Goal: Information Seeking & Learning: Find specific fact

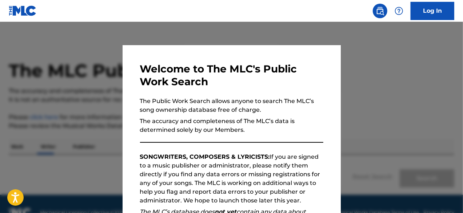
click at [347, 33] on div at bounding box center [231, 128] width 463 height 213
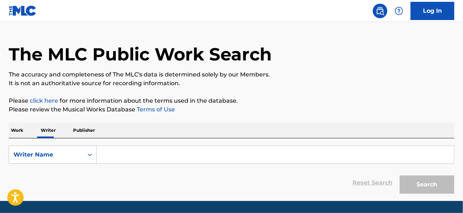
scroll to position [39, 0]
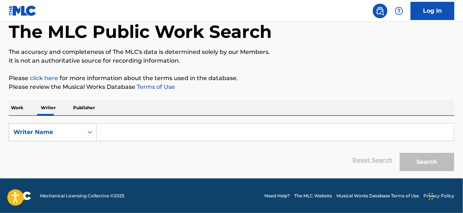
click at [80, 108] on p "Publisher" at bounding box center [84, 107] width 26 height 15
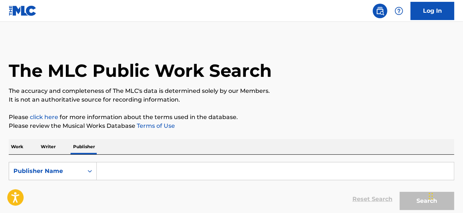
click at [19, 148] on p "Work" at bounding box center [17, 146] width 17 height 15
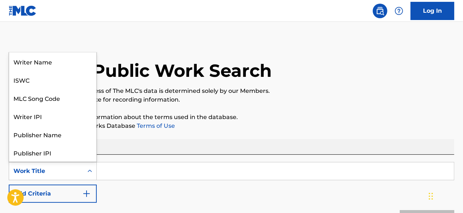
click at [89, 170] on icon "Search Form" at bounding box center [89, 170] width 7 height 7
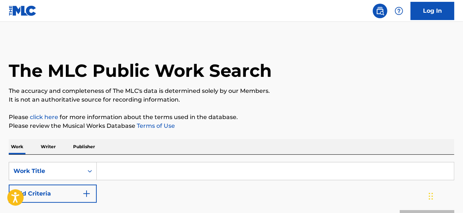
click at [201, 51] on div "The MLC Public Work Search" at bounding box center [232, 66] width 446 height 53
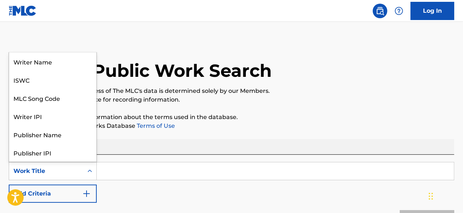
click at [90, 170] on icon "Search Form" at bounding box center [89, 170] width 7 height 7
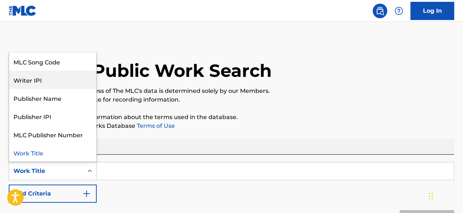
scroll to position [0, 0]
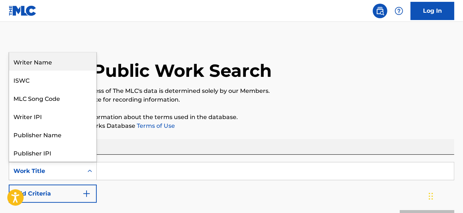
click at [84, 67] on div "Writer Name" at bounding box center [52, 61] width 87 height 18
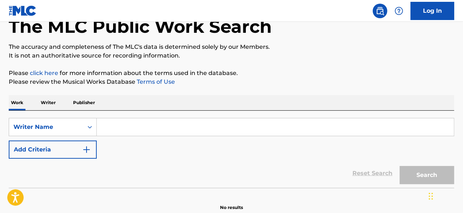
scroll to position [43, 0]
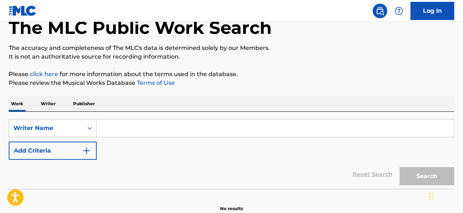
click at [141, 128] on input "Search Form" at bounding box center [275, 127] width 357 height 17
paste input "Tarilayefa Saturday"
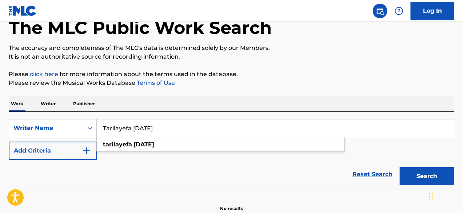
type input "Tarilayefa Saturday"
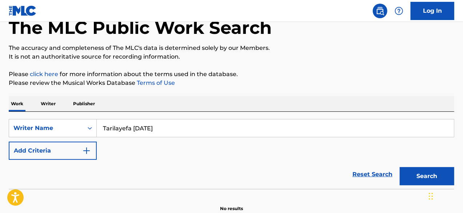
click at [421, 178] on button "Search" at bounding box center [427, 176] width 55 height 18
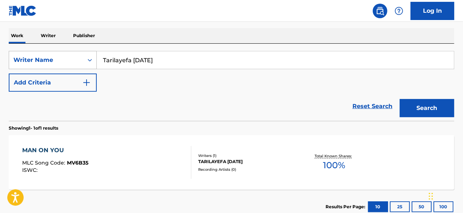
scroll to position [110, 0]
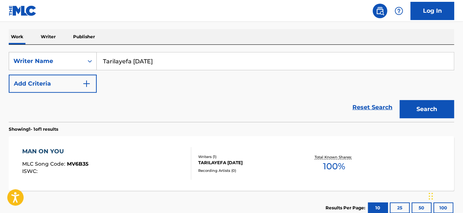
click at [45, 37] on p "Writer" at bounding box center [48, 36] width 19 height 15
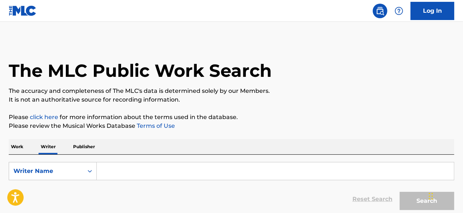
scroll to position [39, 0]
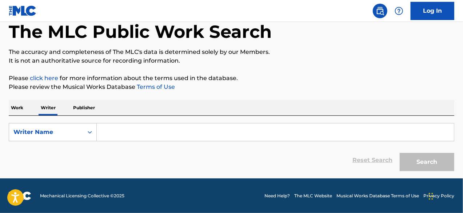
click at [21, 109] on p "Work" at bounding box center [17, 107] width 17 height 15
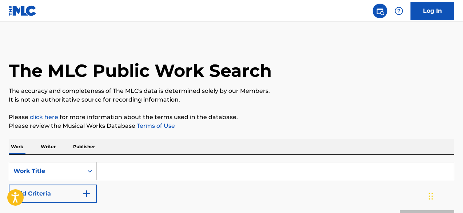
scroll to position [80, 0]
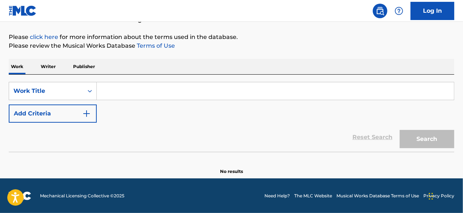
click at [122, 87] on input "Search Form" at bounding box center [275, 90] width 357 height 17
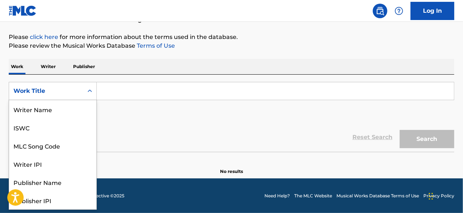
click at [30, 91] on div "Work Title" at bounding box center [45, 91] width 65 height 9
click at [39, 111] on div "Writer Name" at bounding box center [52, 109] width 87 height 18
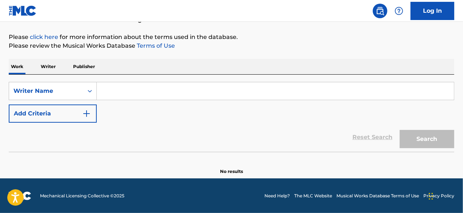
click at [153, 99] on input "Search Form" at bounding box center [275, 90] width 357 height 17
paste input "Tarilayefa Saturday"
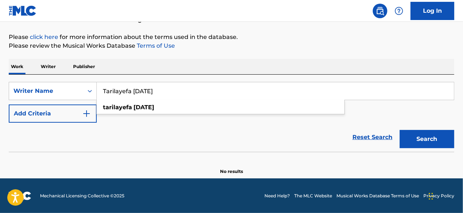
type input "Tarilayefa Saturday"
click at [400, 130] on button "Search" at bounding box center [427, 139] width 55 height 18
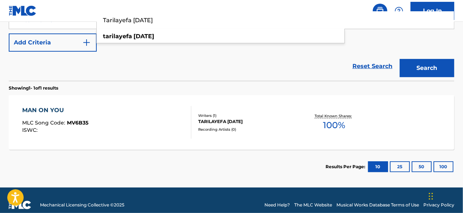
scroll to position [160, 0]
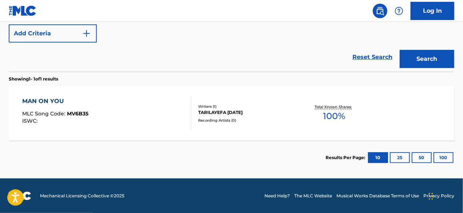
click at [359, 40] on div "SearchWithCriteriacd8899a1-dc34-4d72-b4f5-411ed262722e Writer Name Tarilayefa S…" at bounding box center [232, 22] width 446 height 41
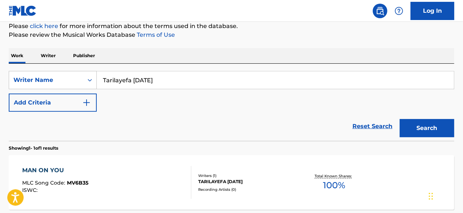
scroll to position [0, 0]
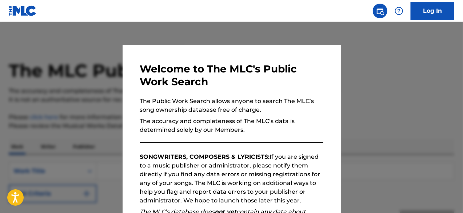
click at [374, 37] on div at bounding box center [231, 128] width 463 height 213
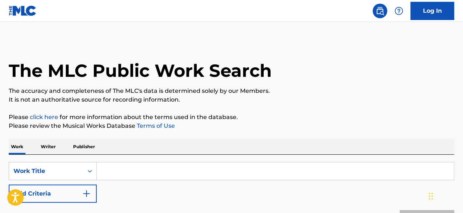
scroll to position [80, 0]
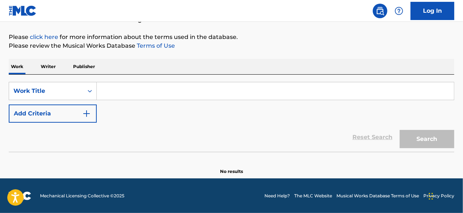
drag, startPoint x: 337, startPoint y: 98, endPoint x: 291, endPoint y: 46, distance: 69.6
click at [291, 46] on p "Please review the Musical Works Database Terms of Use" at bounding box center [232, 45] width 446 height 9
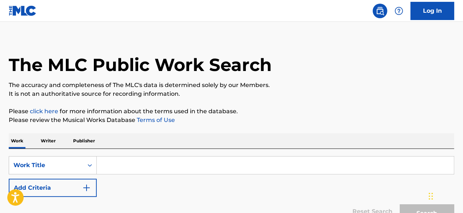
scroll to position [0, 0]
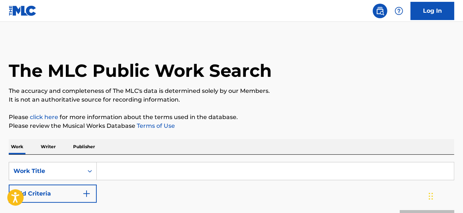
click at [134, 175] on input "Search Form" at bounding box center [275, 170] width 357 height 17
paste input "[PERSON_NAME]"
type input "[PERSON_NAME]"
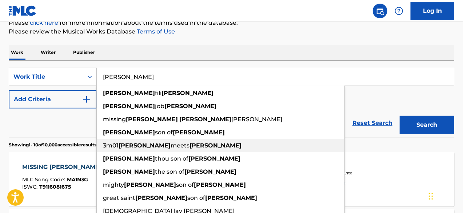
scroll to position [95, 0]
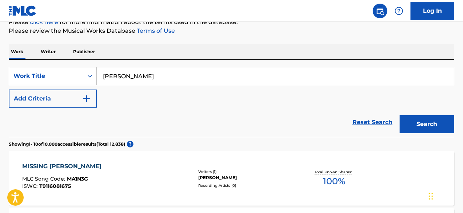
click at [63, 125] on div "Reset Search Search" at bounding box center [232, 122] width 446 height 29
click at [415, 131] on button "Search" at bounding box center [427, 124] width 55 height 18
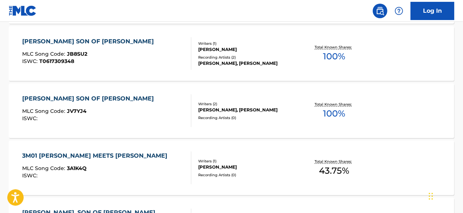
scroll to position [677, 0]
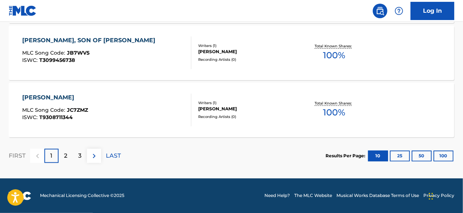
click at [66, 158] on p "2" at bounding box center [65, 156] width 3 height 9
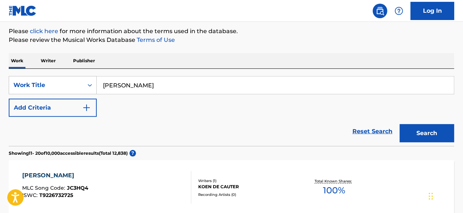
scroll to position [85, 0]
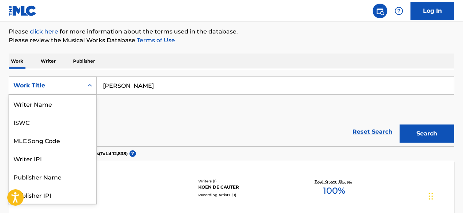
click at [72, 84] on div "Work Title" at bounding box center [45, 85] width 65 height 9
click at [65, 104] on div "Writer Name" at bounding box center [52, 104] width 87 height 18
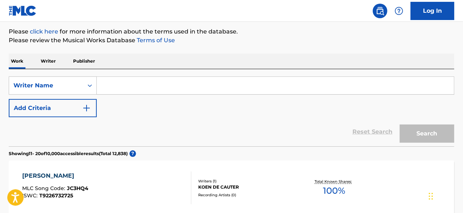
click at [111, 86] on input "Search Form" at bounding box center [275, 85] width 357 height 17
paste input "[PERSON_NAME]"
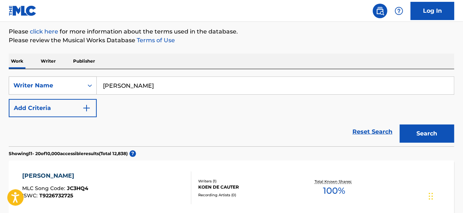
type input "[PERSON_NAME]"
click at [400, 124] on button "Search" at bounding box center [427, 133] width 55 height 18
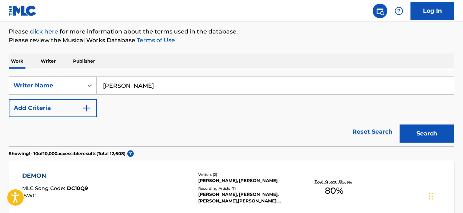
click at [74, 125] on div "Reset Search Search" at bounding box center [232, 131] width 446 height 29
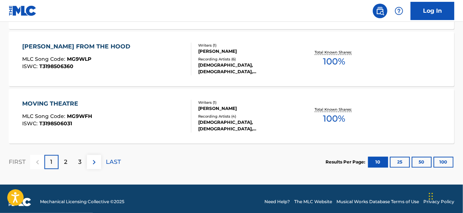
scroll to position [677, 0]
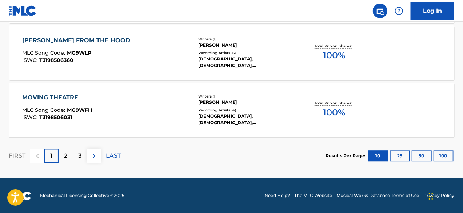
click at [68, 158] on div "2" at bounding box center [66, 156] width 14 height 14
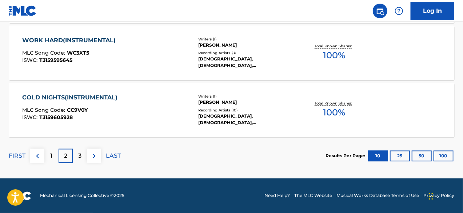
click at [81, 155] on p "3" at bounding box center [79, 156] width 3 height 9
click at [81, 156] on p "4" at bounding box center [80, 156] width 4 height 9
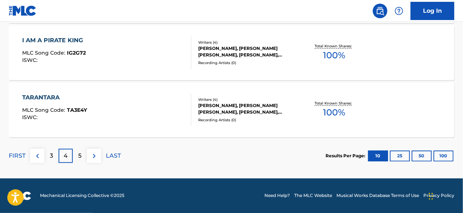
click at [80, 152] on p "5" at bounding box center [79, 156] width 3 height 9
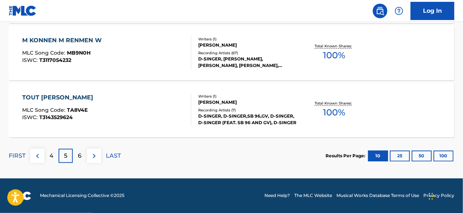
click at [78, 155] on p "6" at bounding box center [80, 156] width 4 height 9
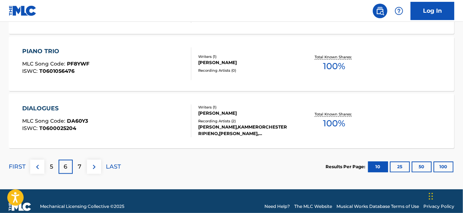
scroll to position [672, 0]
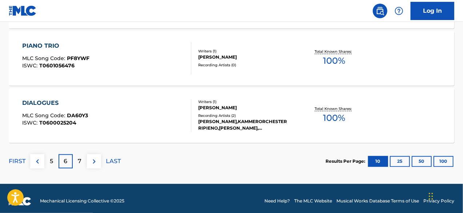
click at [83, 161] on div "7" at bounding box center [80, 161] width 14 height 14
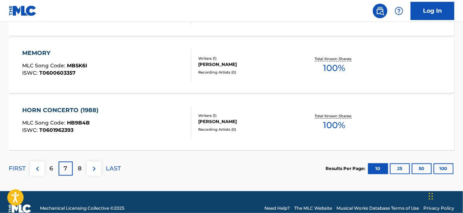
scroll to position [677, 0]
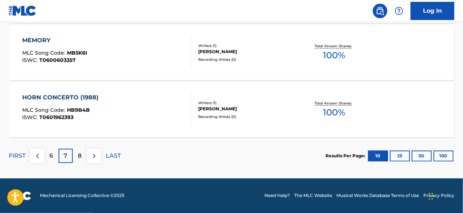
click at [77, 160] on div "8" at bounding box center [80, 156] width 14 height 14
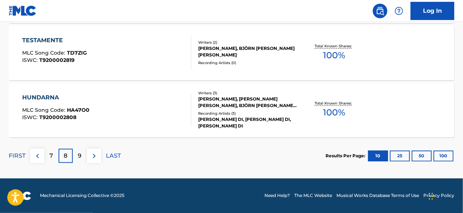
click at [83, 156] on div "9" at bounding box center [80, 156] width 14 height 14
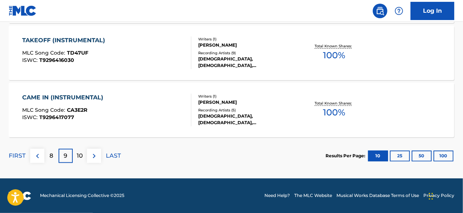
click at [84, 152] on div "10" at bounding box center [80, 156] width 14 height 14
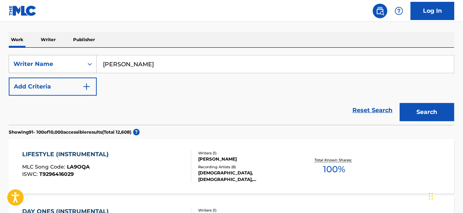
scroll to position [107, 0]
